Goal: Task Accomplishment & Management: Use online tool/utility

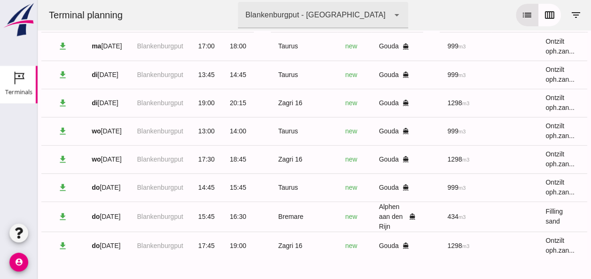
scroll to position [0, 238]
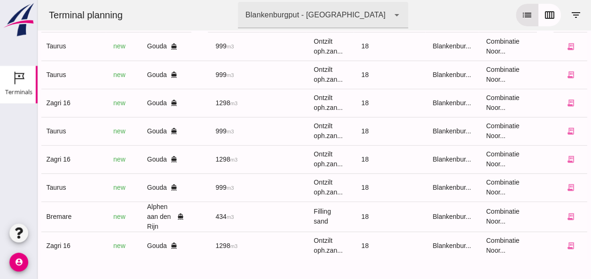
click div
click at [566, 242] on icon "receipt_long" at bounding box center [570, 246] width 8 height 8
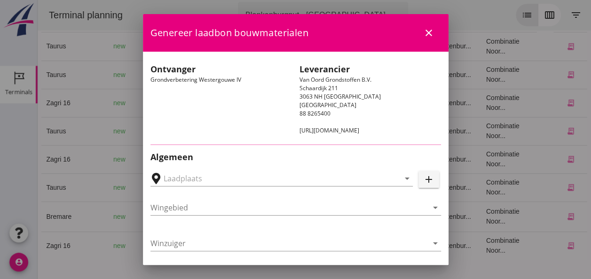
type input "Loswal Fa. J. Bos&Zonen, [GEOGRAPHIC_DATA]"
type input "Zagri 16"
type input "[PERSON_NAME]"
type input "1298"
type input "Ontzilt oph.zand [75] (6120)"
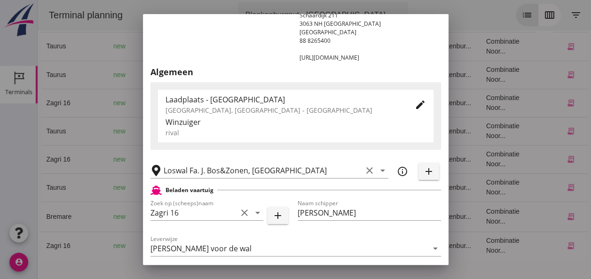
scroll to position [188, 0]
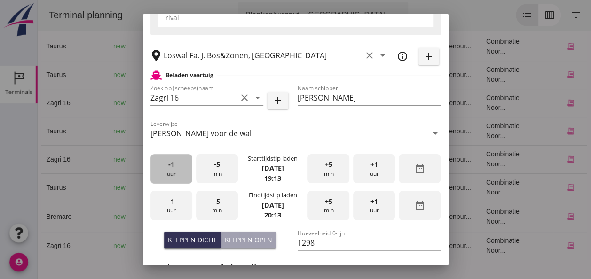
click at [173, 175] on div "-1 uur" at bounding box center [171, 169] width 42 height 30
click at [215, 173] on div "-5 min" at bounding box center [217, 169] width 42 height 30
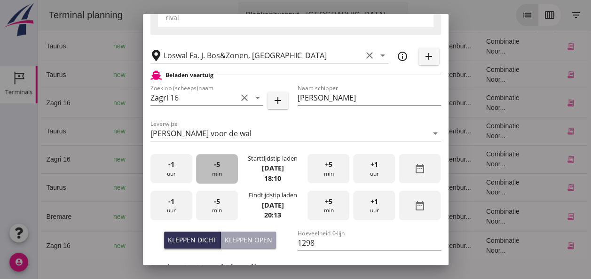
click at [215, 173] on div "-5 min" at bounding box center [217, 169] width 42 height 30
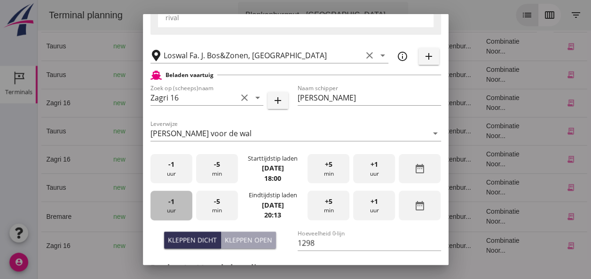
click at [181, 211] on div "-1 uur" at bounding box center [171, 206] width 42 height 30
click at [363, 207] on div "+1 uur" at bounding box center [374, 206] width 42 height 30
click at [214, 207] on div "-5 min" at bounding box center [217, 206] width 42 height 30
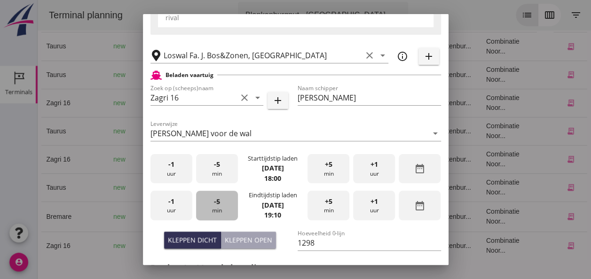
click at [214, 207] on div "-5 min" at bounding box center [217, 206] width 42 height 30
click at [217, 205] on span "-5" at bounding box center [217, 202] width 6 height 10
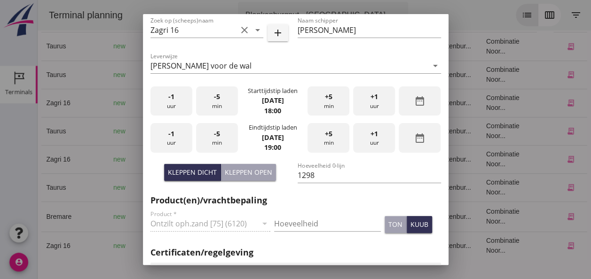
scroll to position [329, 0]
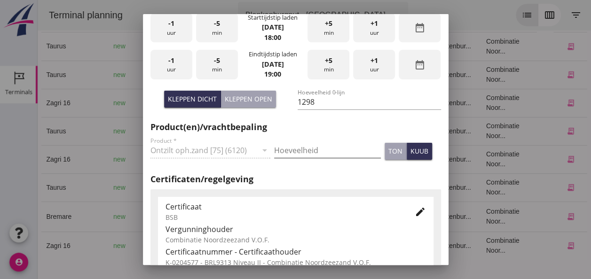
click at [291, 150] on input "Hoeveelheid" at bounding box center [327, 150] width 107 height 15
type input "1298"
click at [411, 151] on div "kuub" at bounding box center [419, 151] width 18 height 10
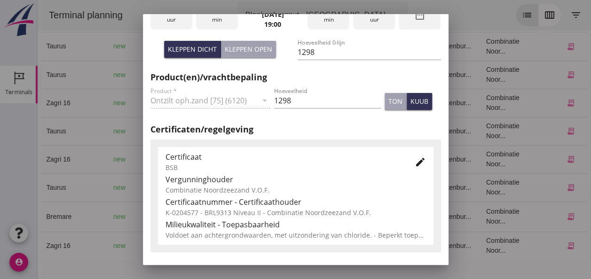
scroll to position [479, 0]
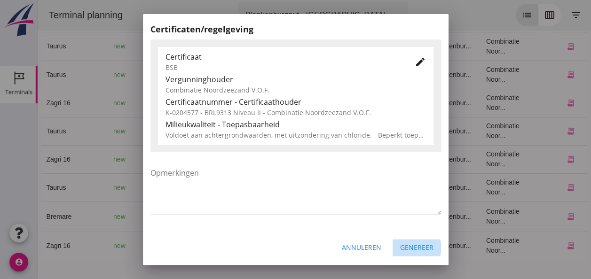
click at [406, 249] on div "Genereer" at bounding box center [416, 248] width 33 height 10
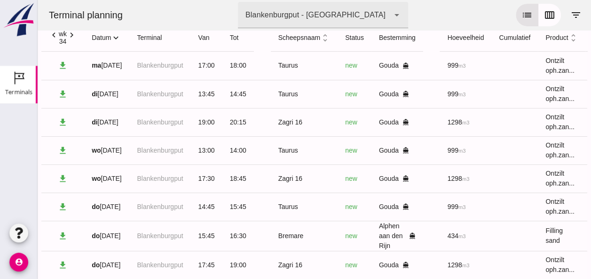
scroll to position [0, 0]
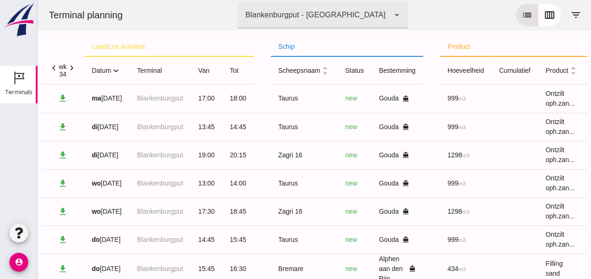
click icon "expand_more"
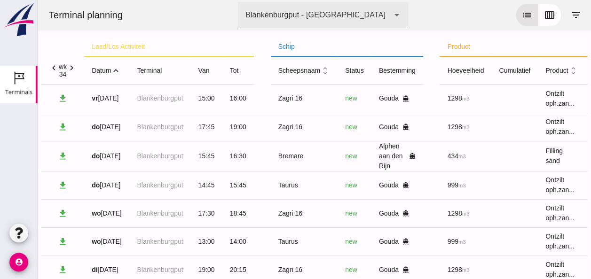
click icon "expand_less"
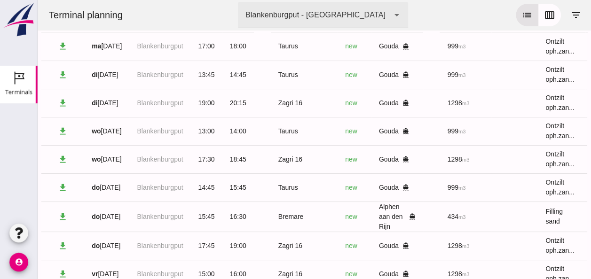
scroll to position [40, 0]
